Goal: Use online tool/utility

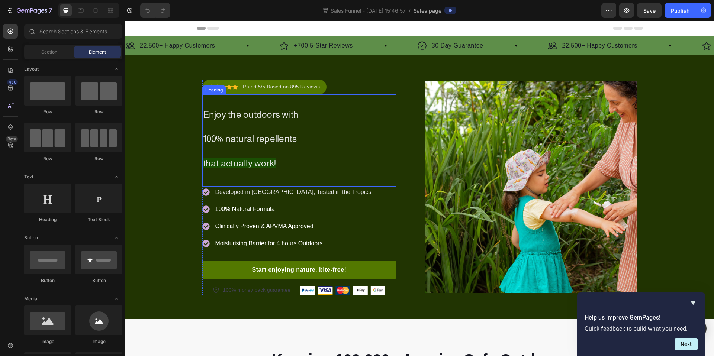
click at [339, 132] on h2 "Enjoy the outdoors with 100% natural repellents that actually work!" at bounding box center [299, 137] width 194 height 75
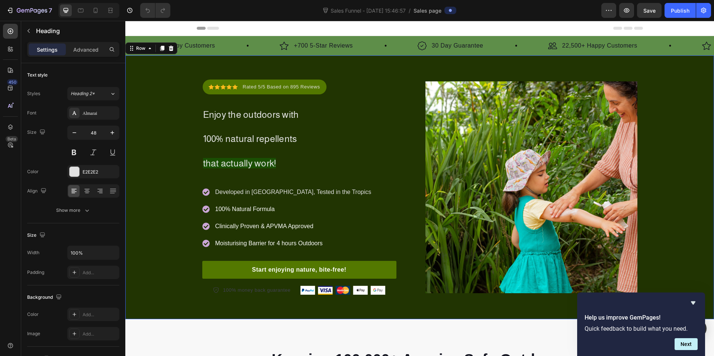
click at [681, 117] on div "Icon Icon Icon Icon Icon Icon List Hoz Rated 5/5 Based on 895 Reviews Text bloc…" at bounding box center [419, 188] width 588 height 216
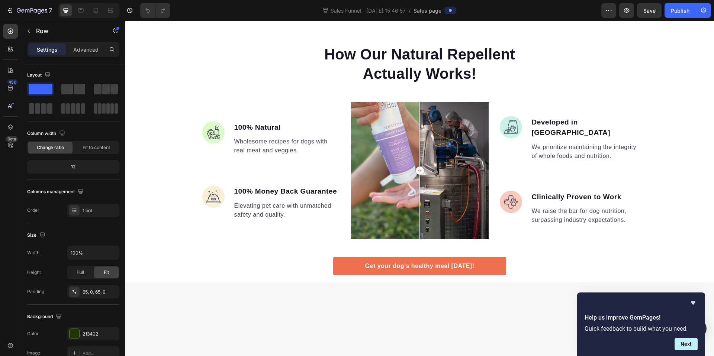
scroll to position [451, 0]
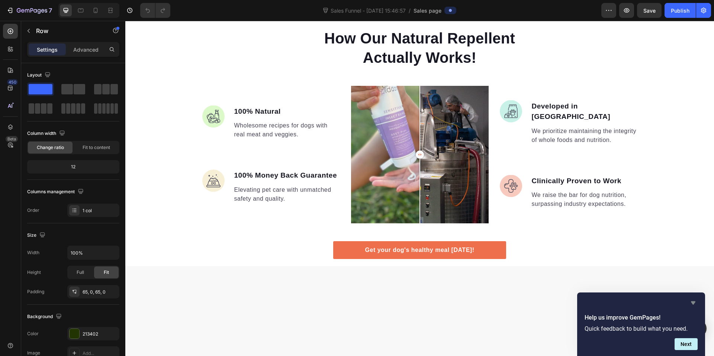
click at [693, 300] on icon "Hide survey" at bounding box center [692, 303] width 9 height 9
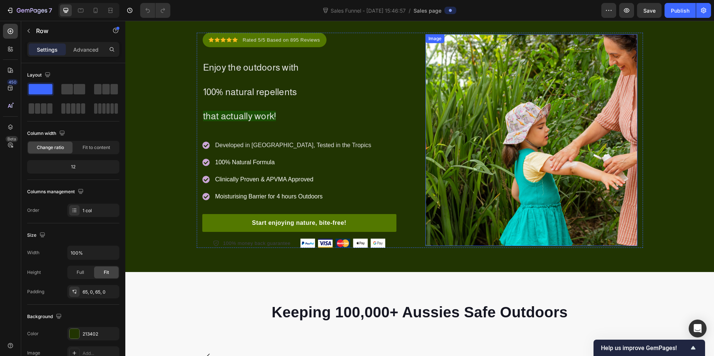
scroll to position [0, 0]
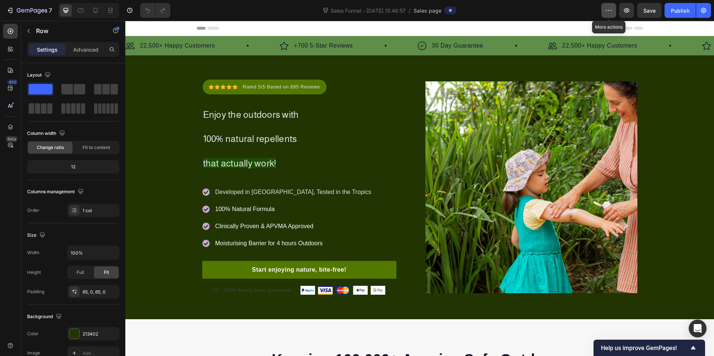
click at [608, 10] on icon "button" at bounding box center [608, 10] width 7 height 7
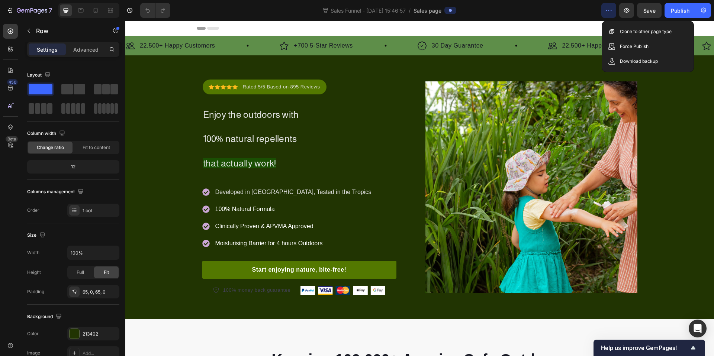
click at [608, 10] on icon "button" at bounding box center [608, 10] width 7 height 7
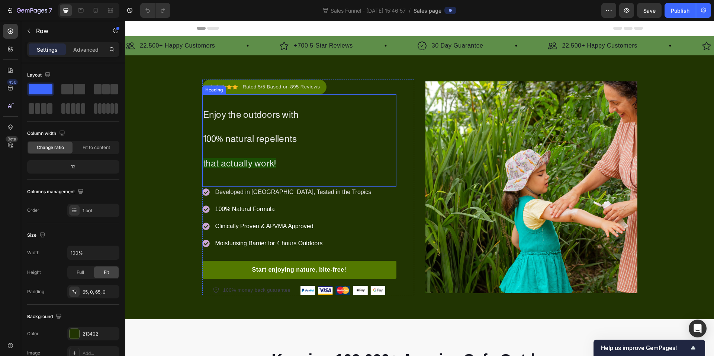
click at [266, 128] on h2 "Enjoy the outdoors with 100% natural repellents that actually work!" at bounding box center [299, 137] width 194 height 75
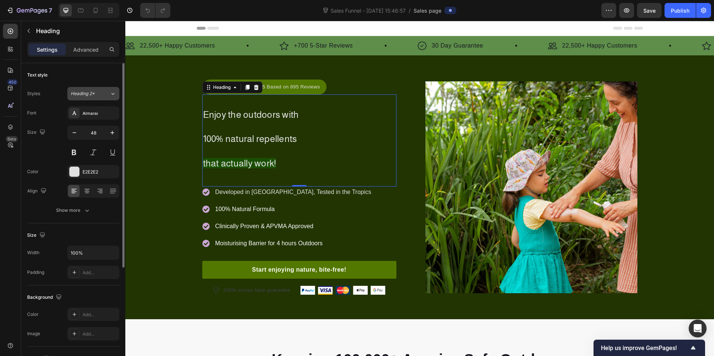
click at [96, 94] on div "Heading 2*" at bounding box center [86, 93] width 30 height 7
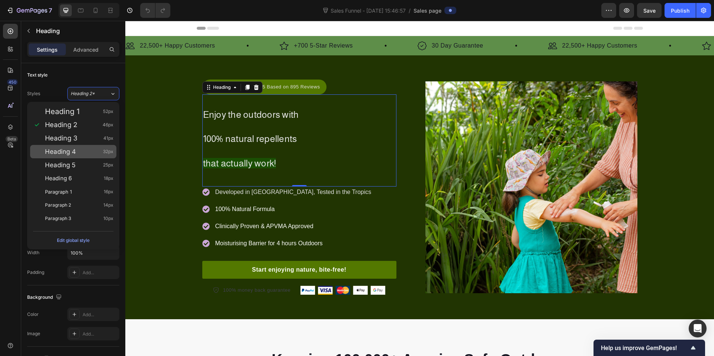
click at [90, 153] on div "Heading 4 32px" at bounding box center [79, 151] width 68 height 7
type input "32"
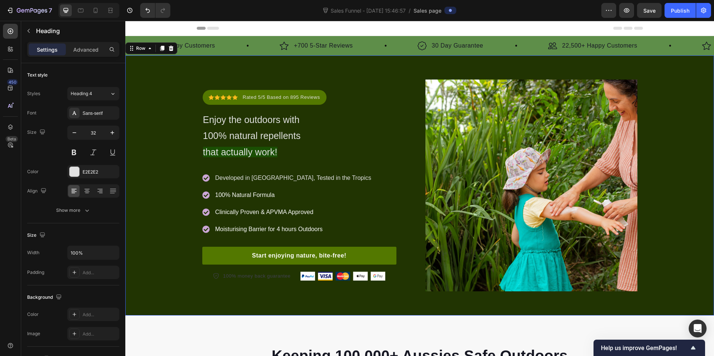
click at [184, 224] on div "Icon Icon Icon Icon Icon Icon List Hoz Rated 5/5 Based on 895 Reviews Text bloc…" at bounding box center [419, 186] width 588 height 212
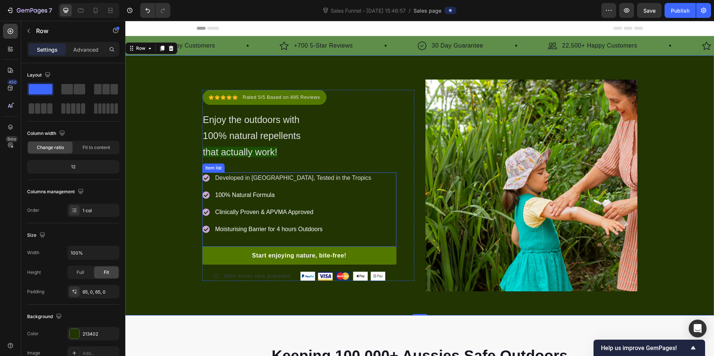
click at [262, 195] on p "100% Natural Formula" at bounding box center [293, 195] width 156 height 9
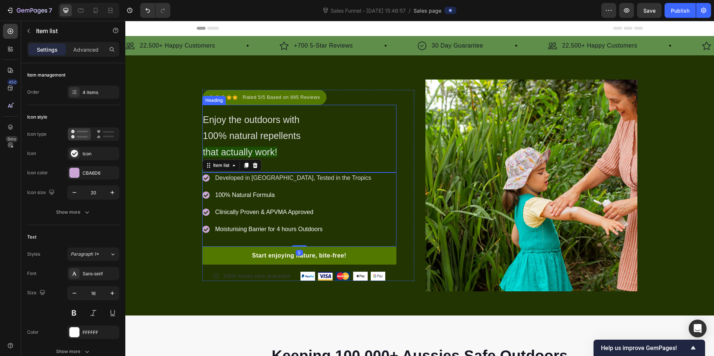
click at [295, 124] on span "Enjoy the outdoors with" at bounding box center [251, 120] width 97 height 10
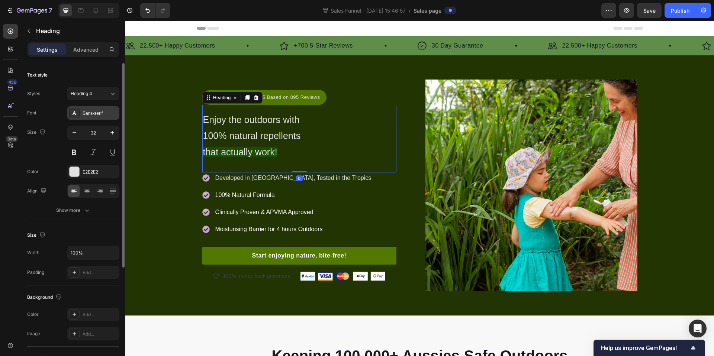
click at [110, 114] on div "Sans-serif" at bounding box center [100, 113] width 35 height 7
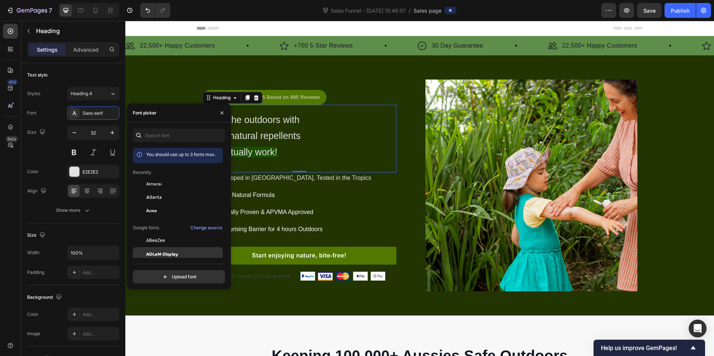
click at [172, 252] on span "ADLaM Display" at bounding box center [162, 254] width 32 height 7
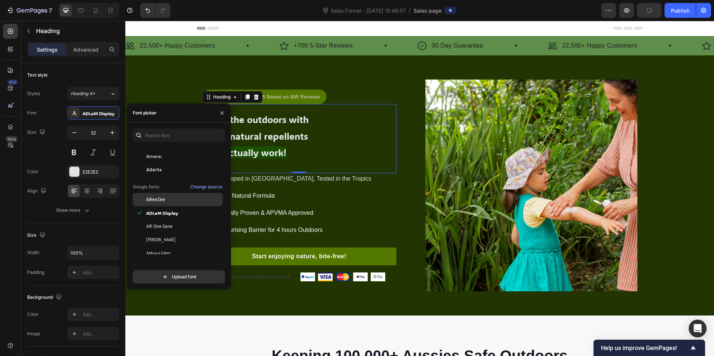
scroll to position [41, 0]
click at [280, 204] on div "Developed in Darwin, Tested in the Tropics 100% Natural Formula Clinically Prov…" at bounding box center [287, 204] width 170 height 62
